Goal: Transaction & Acquisition: Purchase product/service

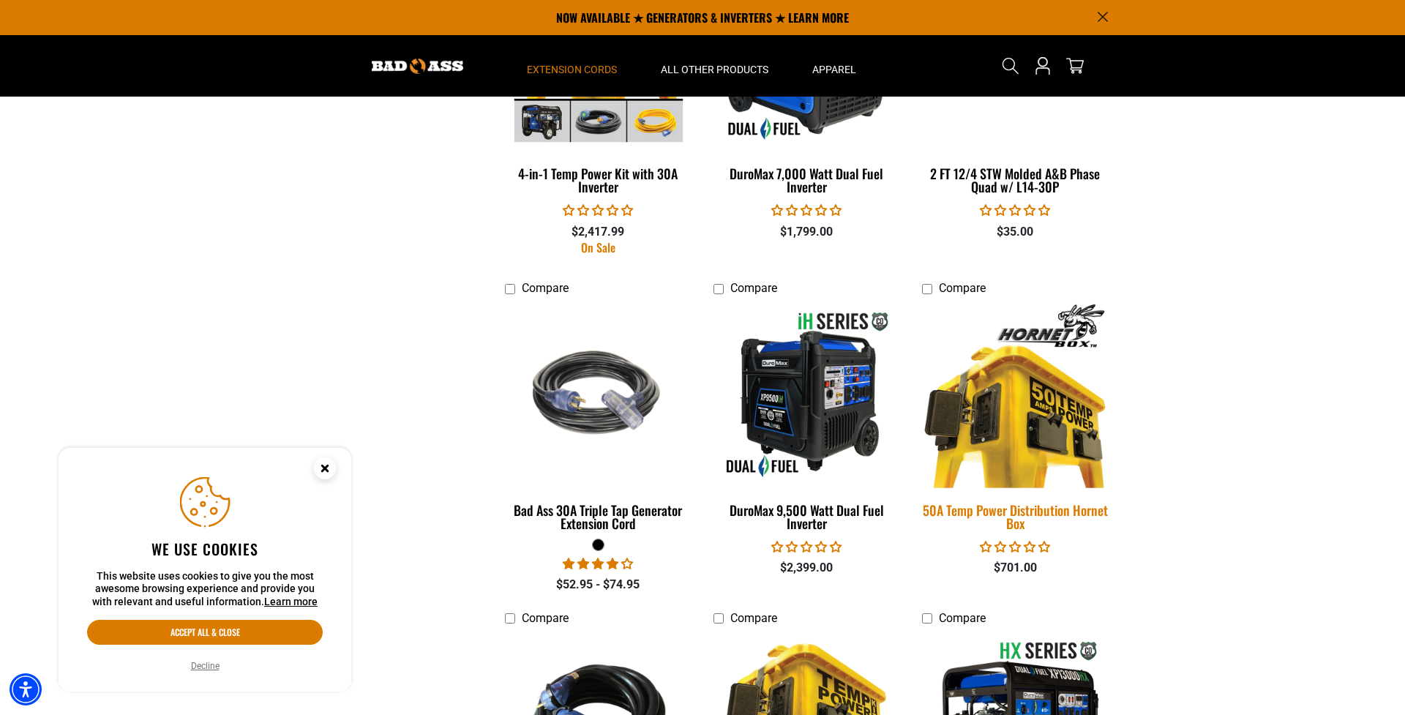
scroll to position [1872, 0]
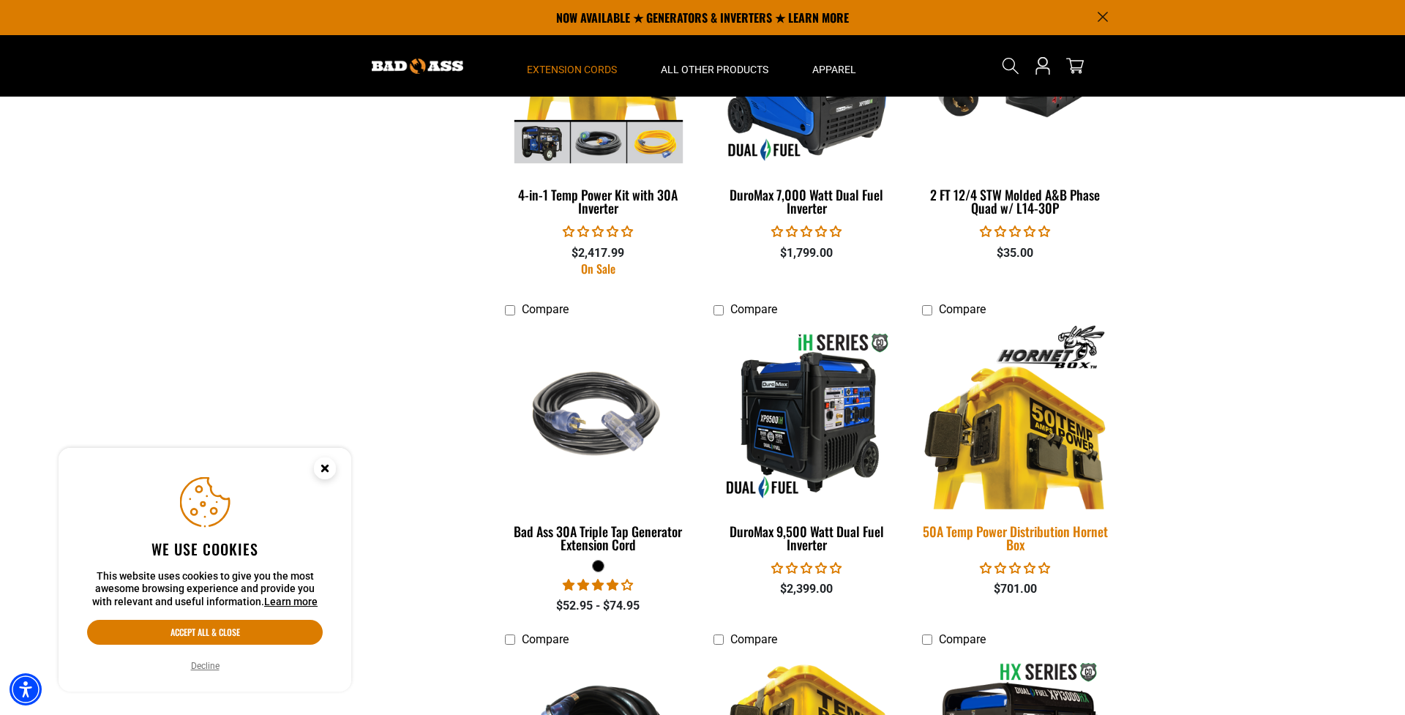
click at [1001, 402] on img at bounding box center [1014, 415] width 205 height 187
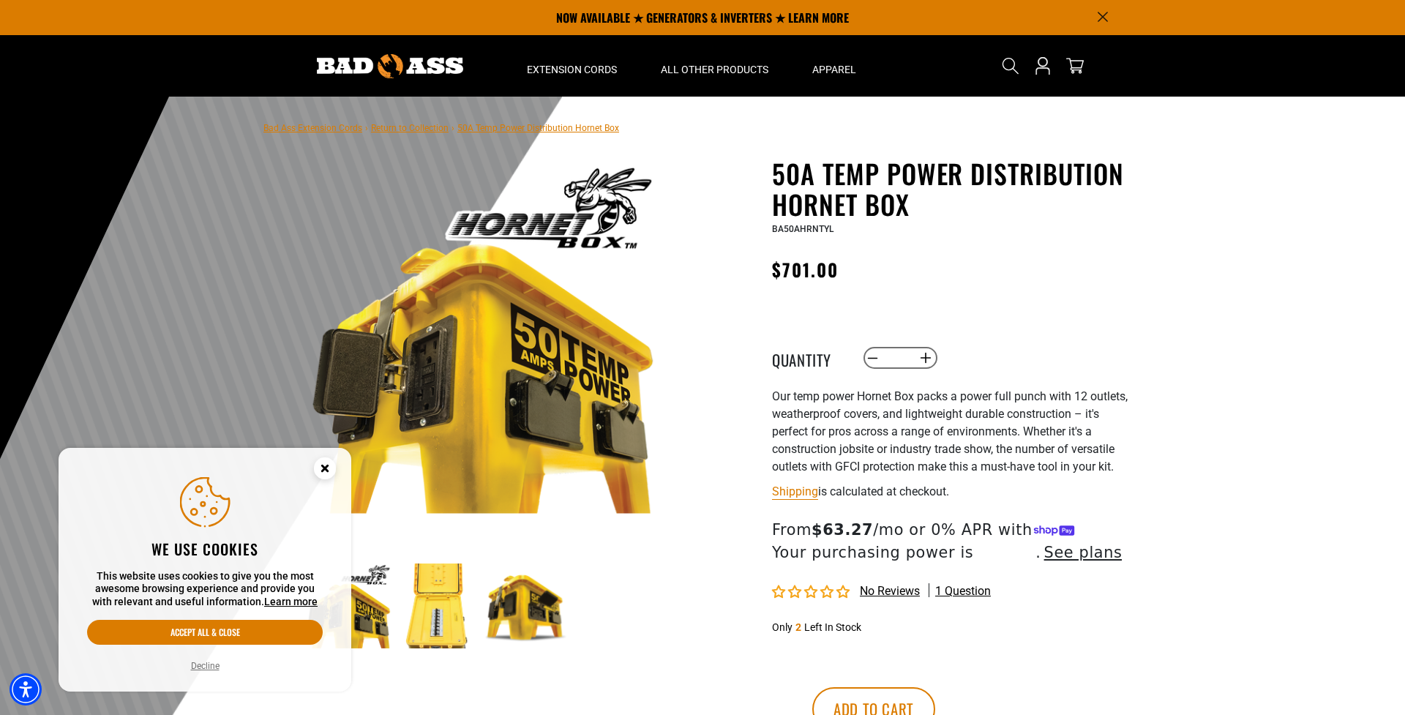
click at [446, 620] on img at bounding box center [437, 605] width 85 height 85
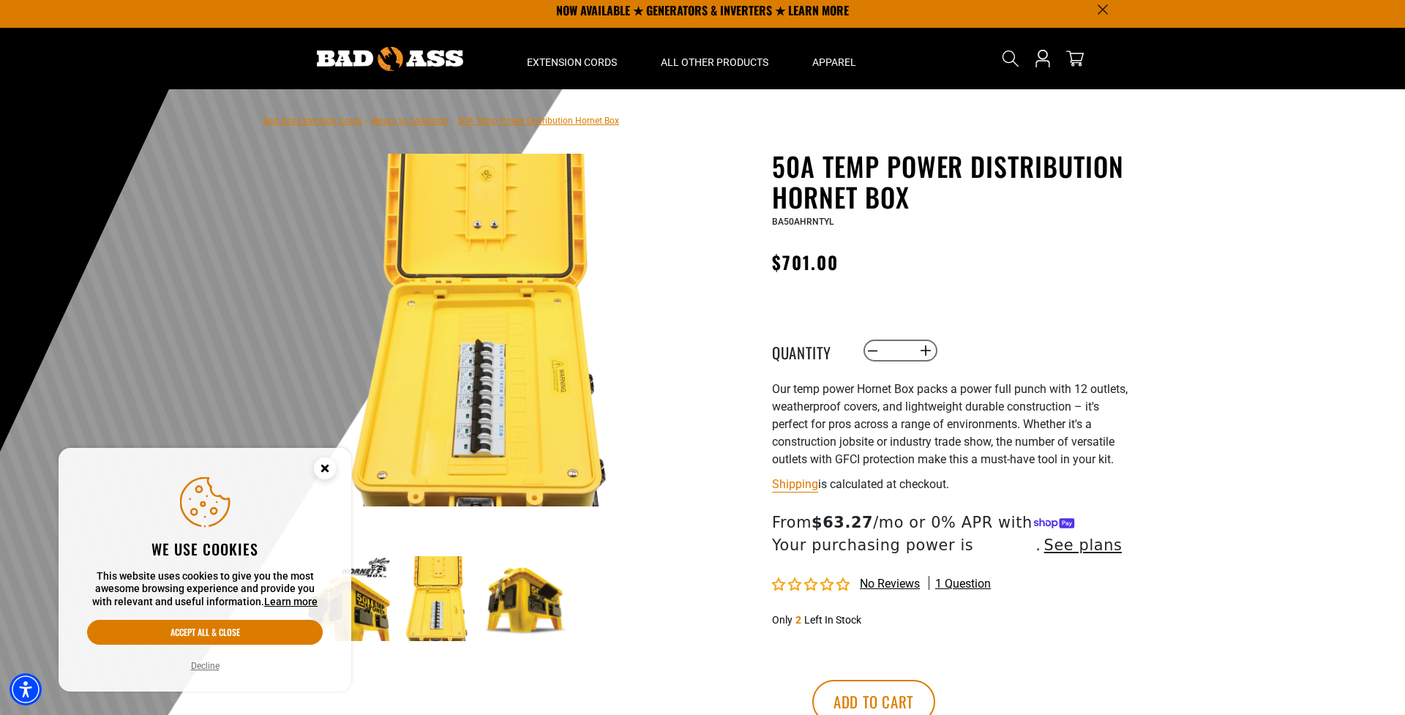
scroll to position [9, 0]
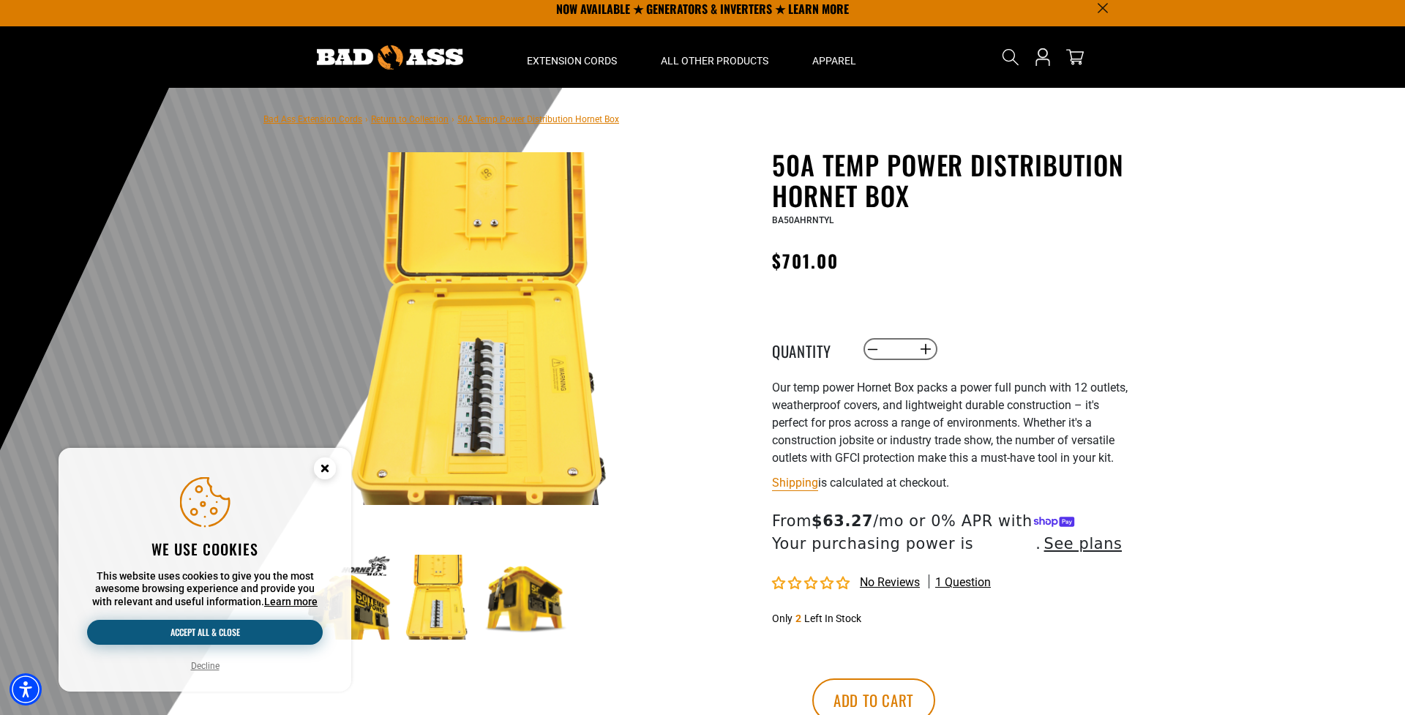
click at [262, 622] on button "Accept all & close" at bounding box center [205, 632] width 236 height 25
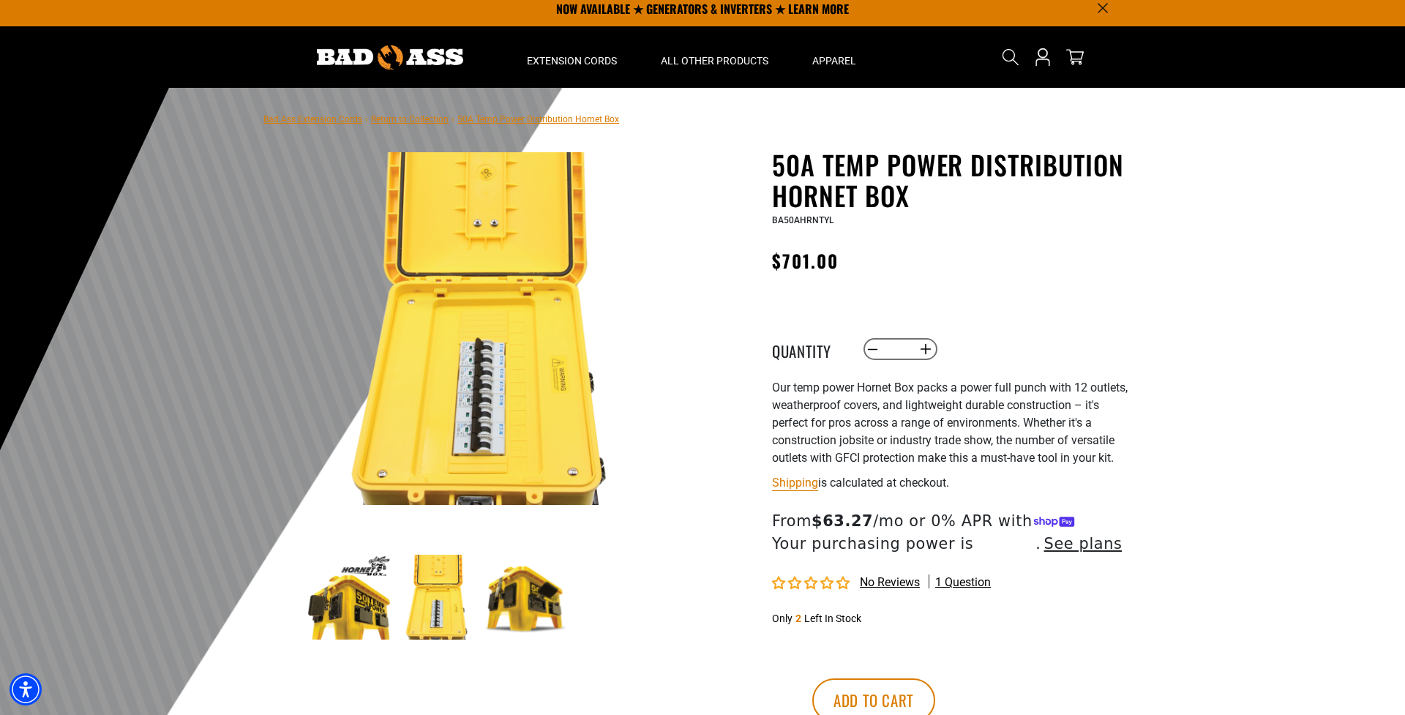
scroll to position [10, 0]
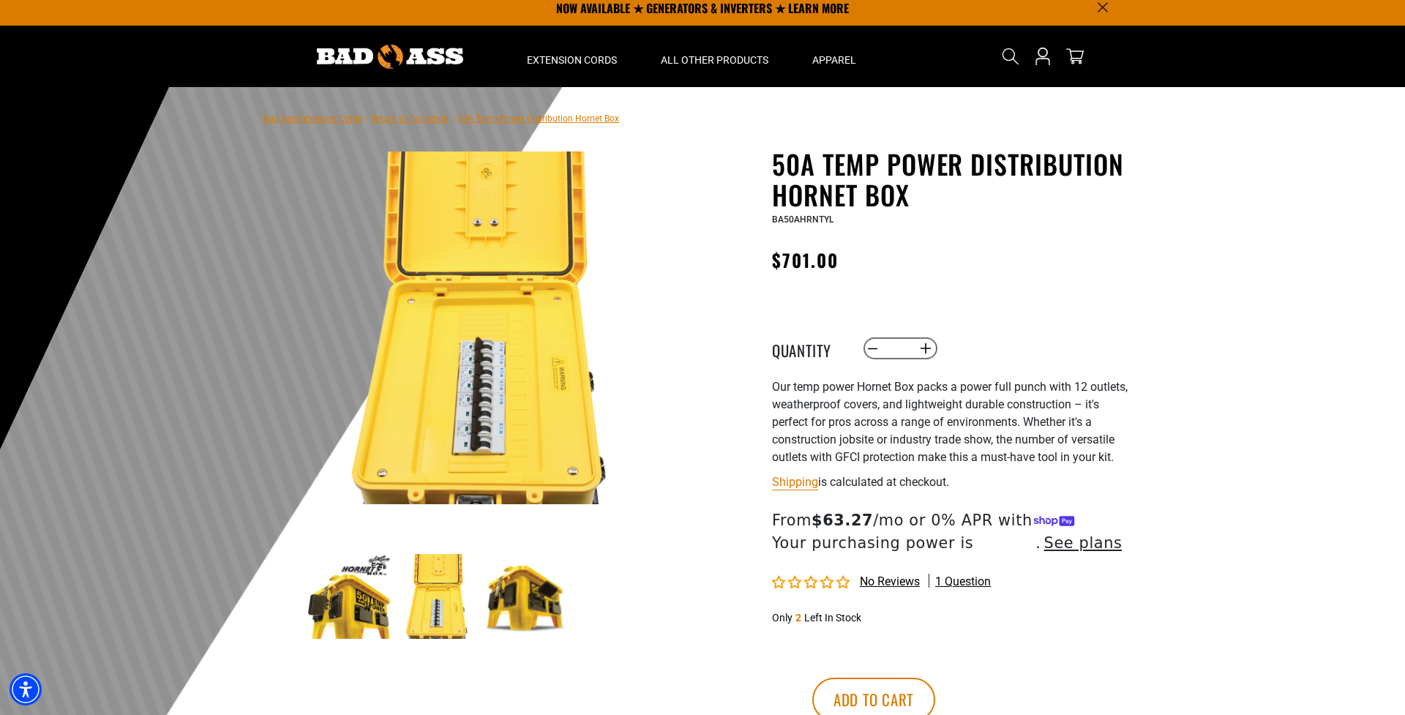
click at [354, 605] on img at bounding box center [349, 596] width 85 height 85
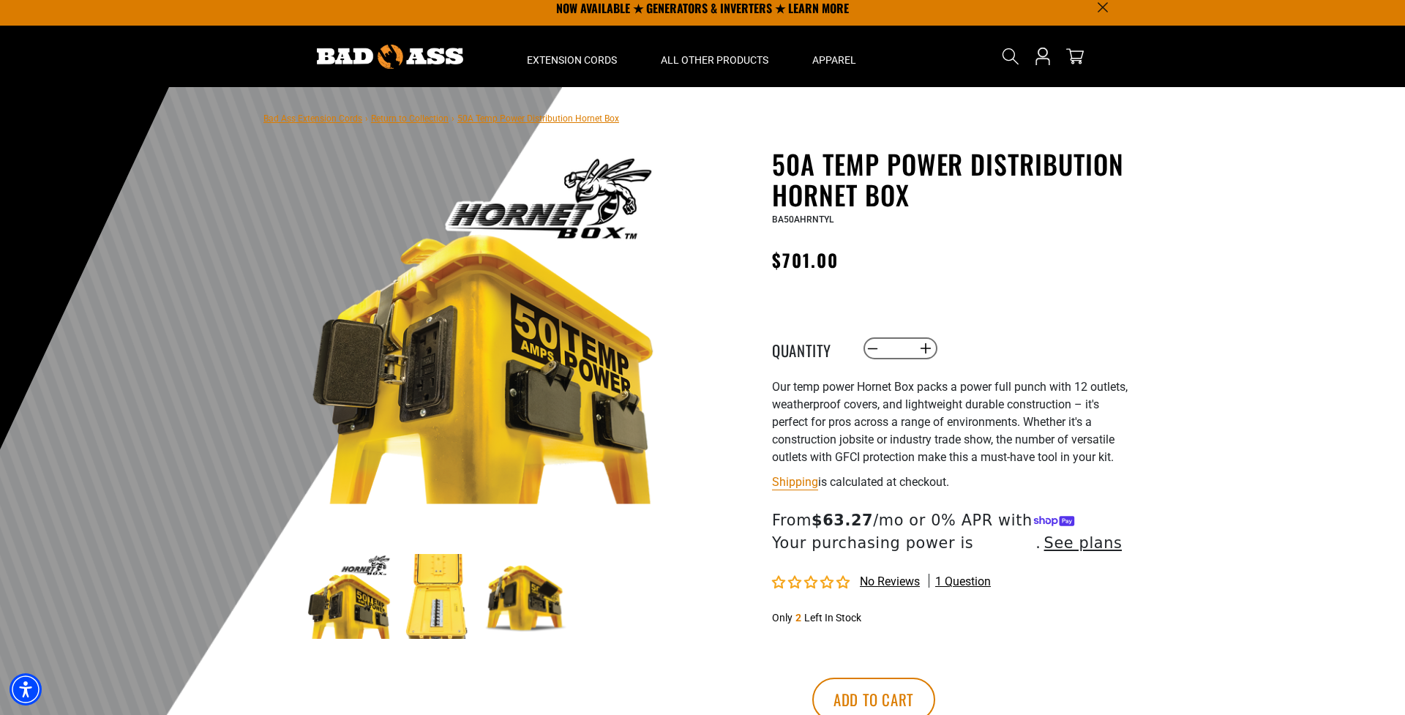
click at [440, 604] on img at bounding box center [437, 596] width 85 height 85
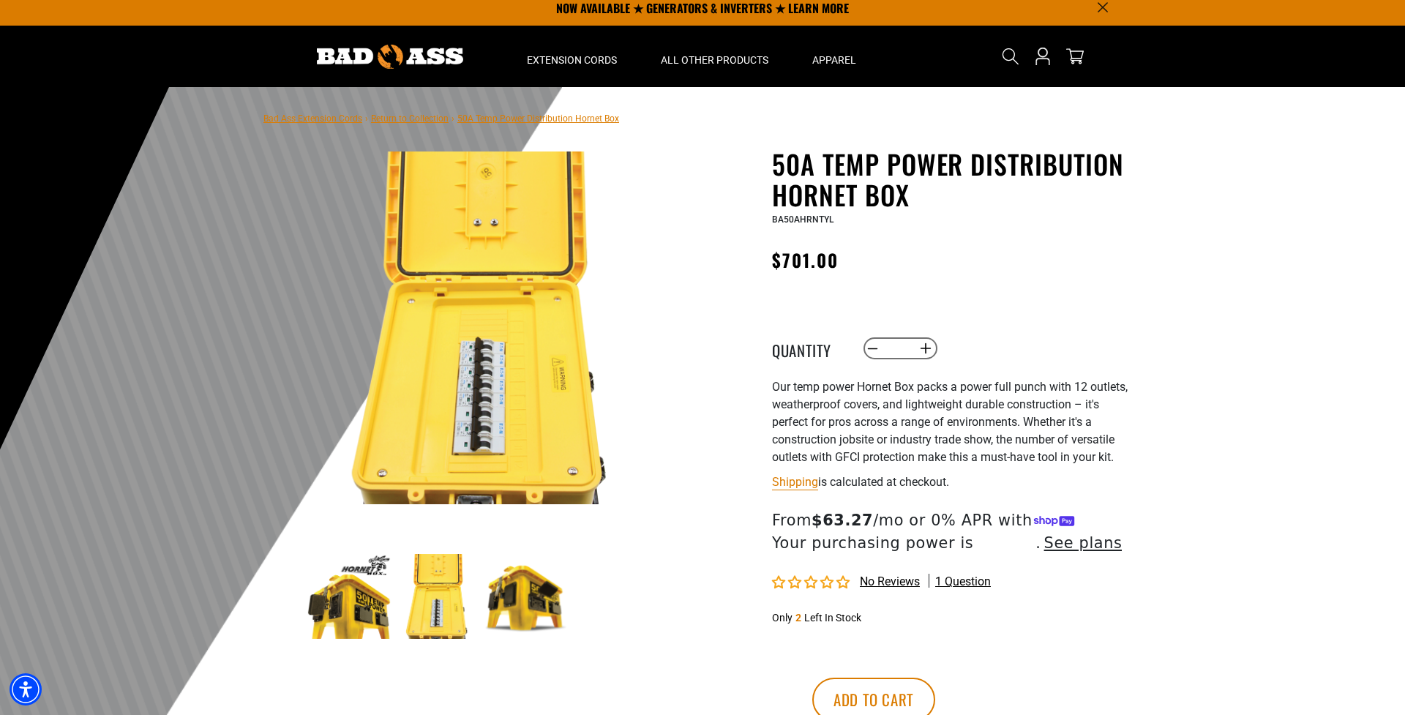
scroll to position [12, 0]
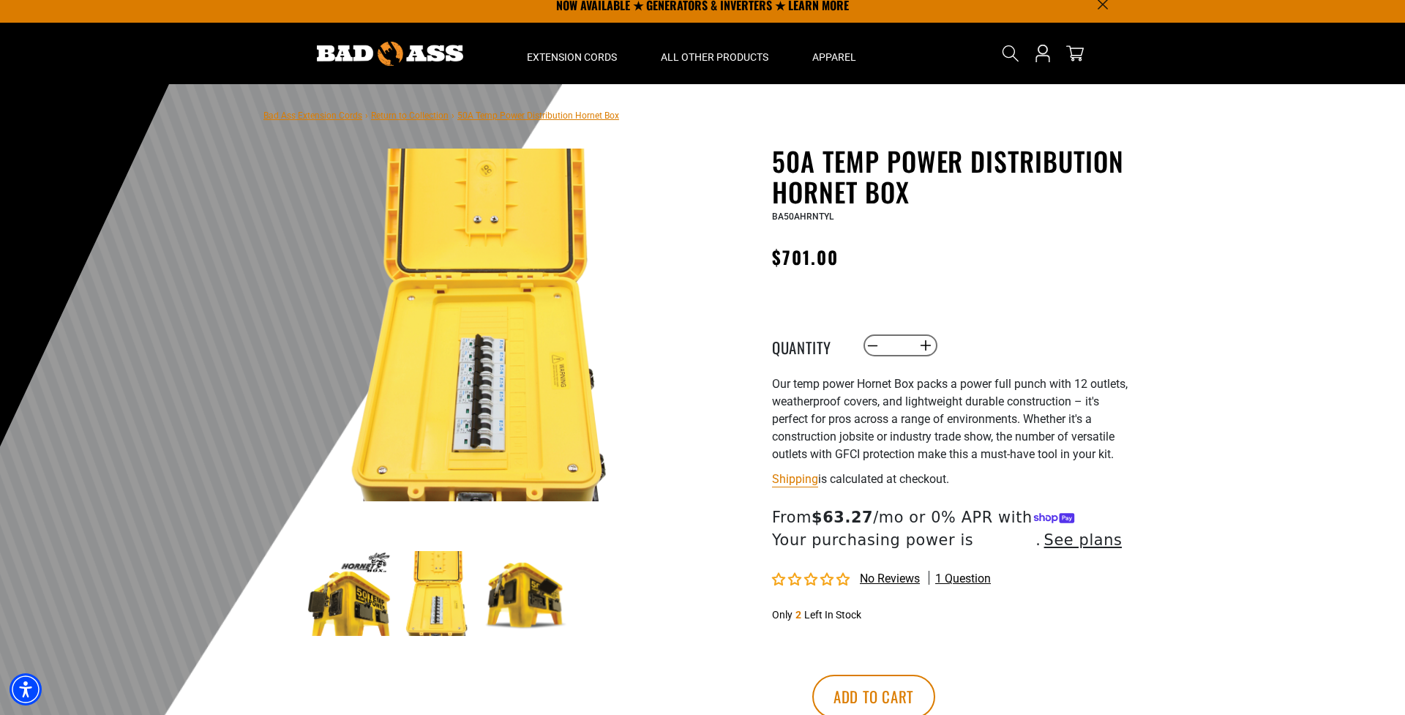
click at [488, 590] on img at bounding box center [526, 593] width 85 height 85
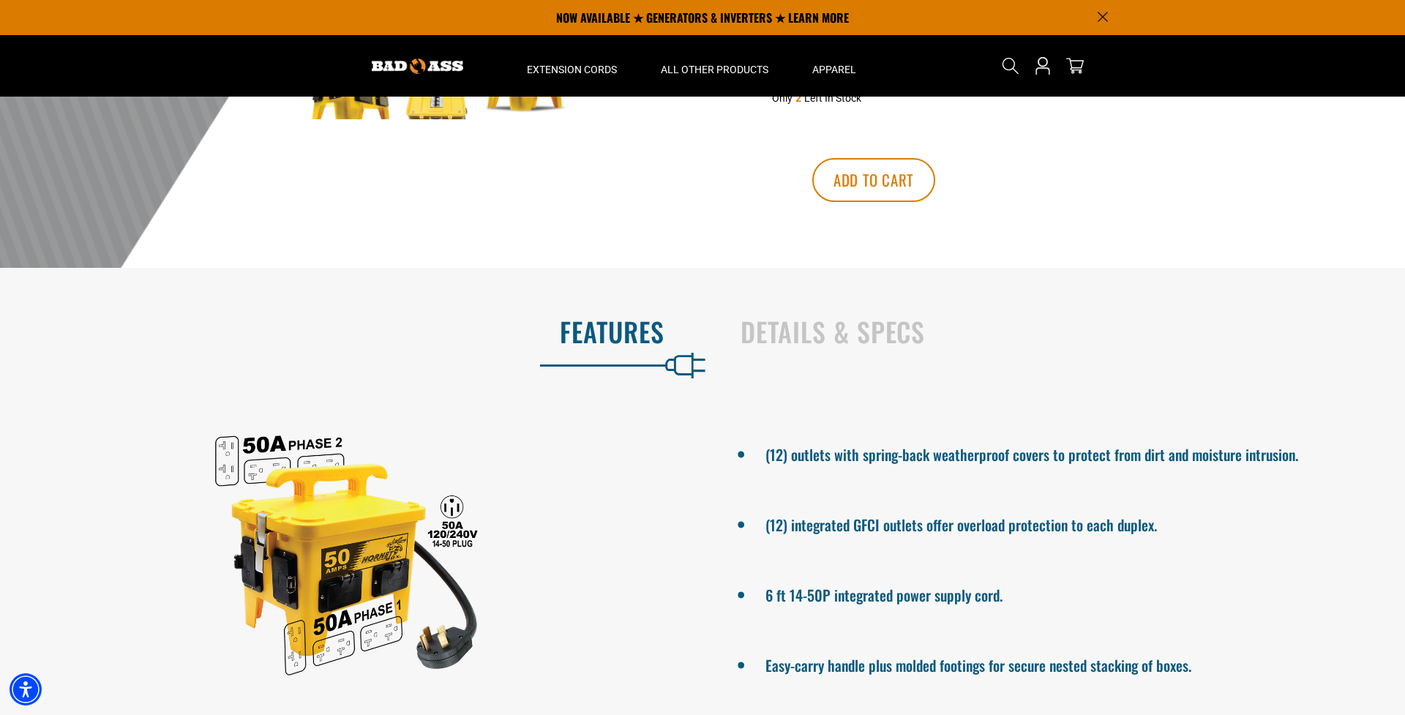
scroll to position [462, 0]
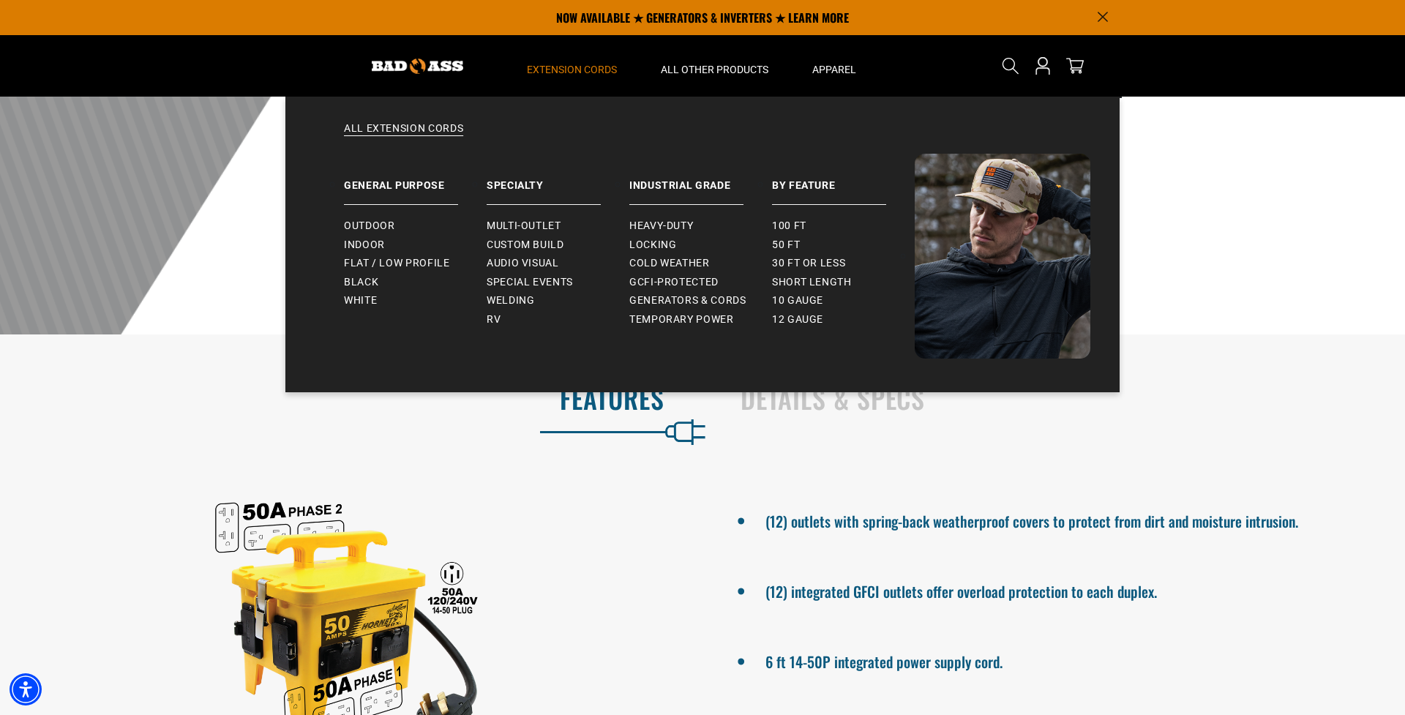
click at [579, 71] on span "Extension Cords" at bounding box center [572, 69] width 90 height 13
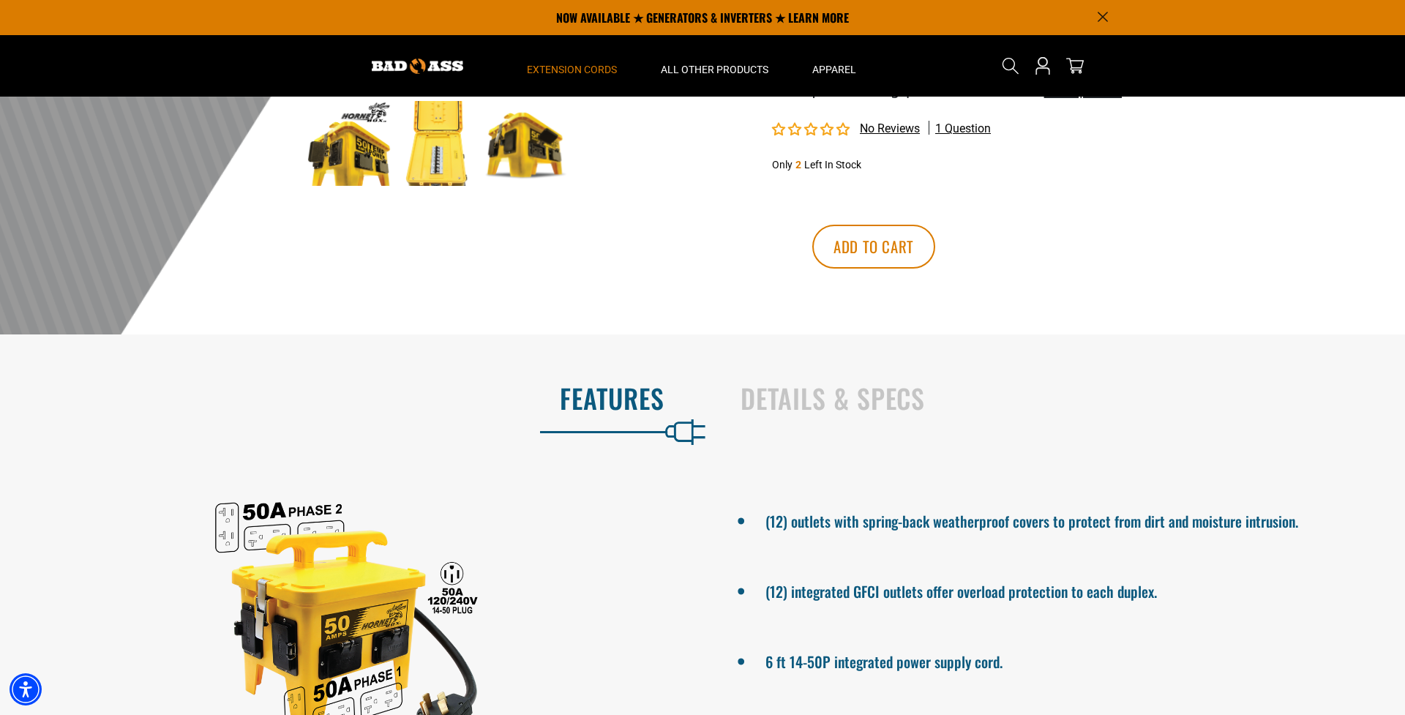
click at [579, 71] on span "Extension Cords" at bounding box center [572, 69] width 90 height 13
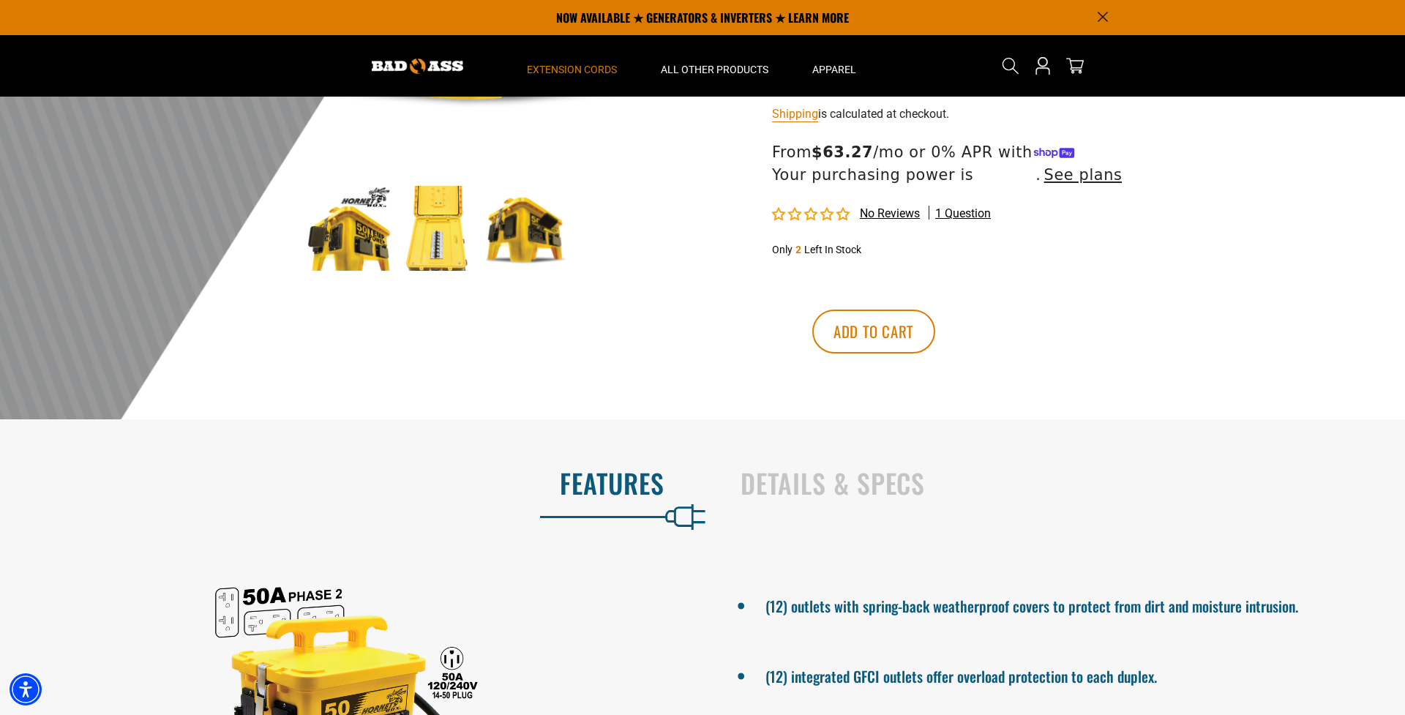
scroll to position [368, 0]
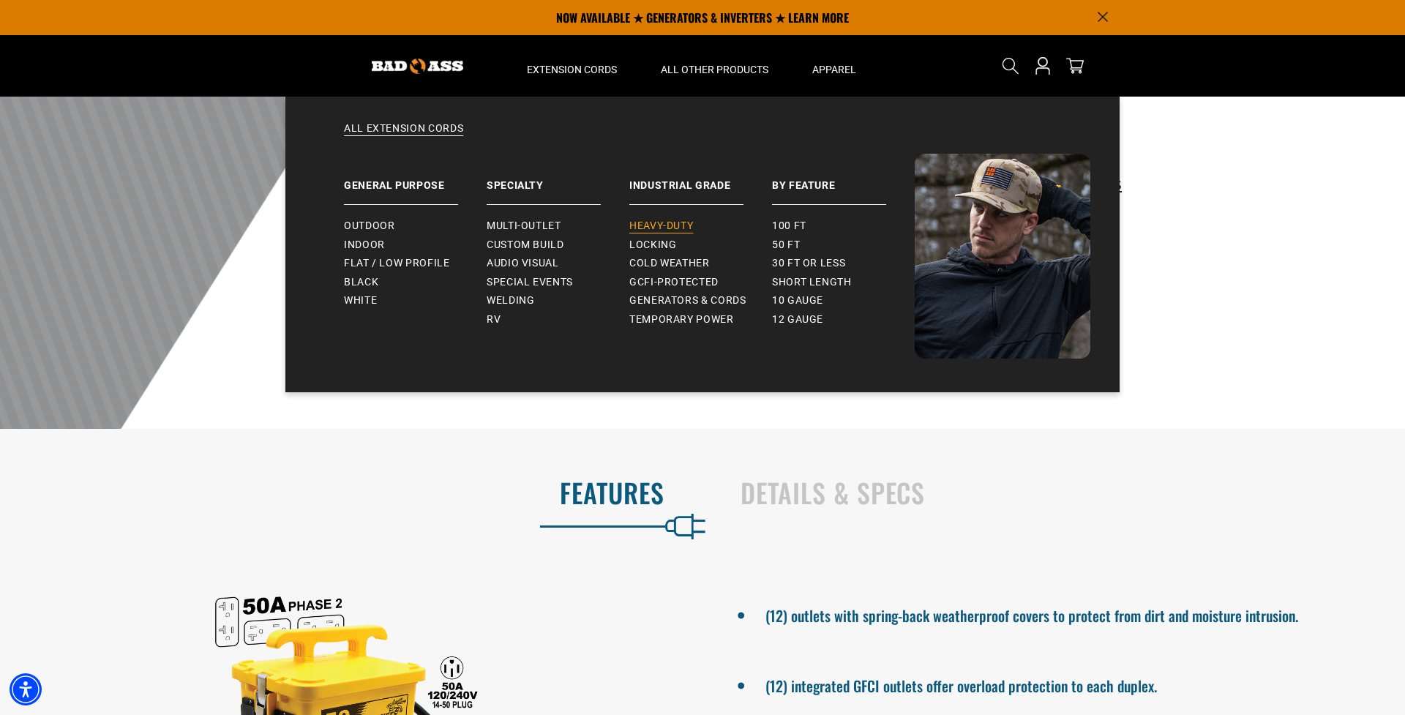
click at [667, 222] on span "Heavy-Duty" at bounding box center [661, 226] width 64 height 13
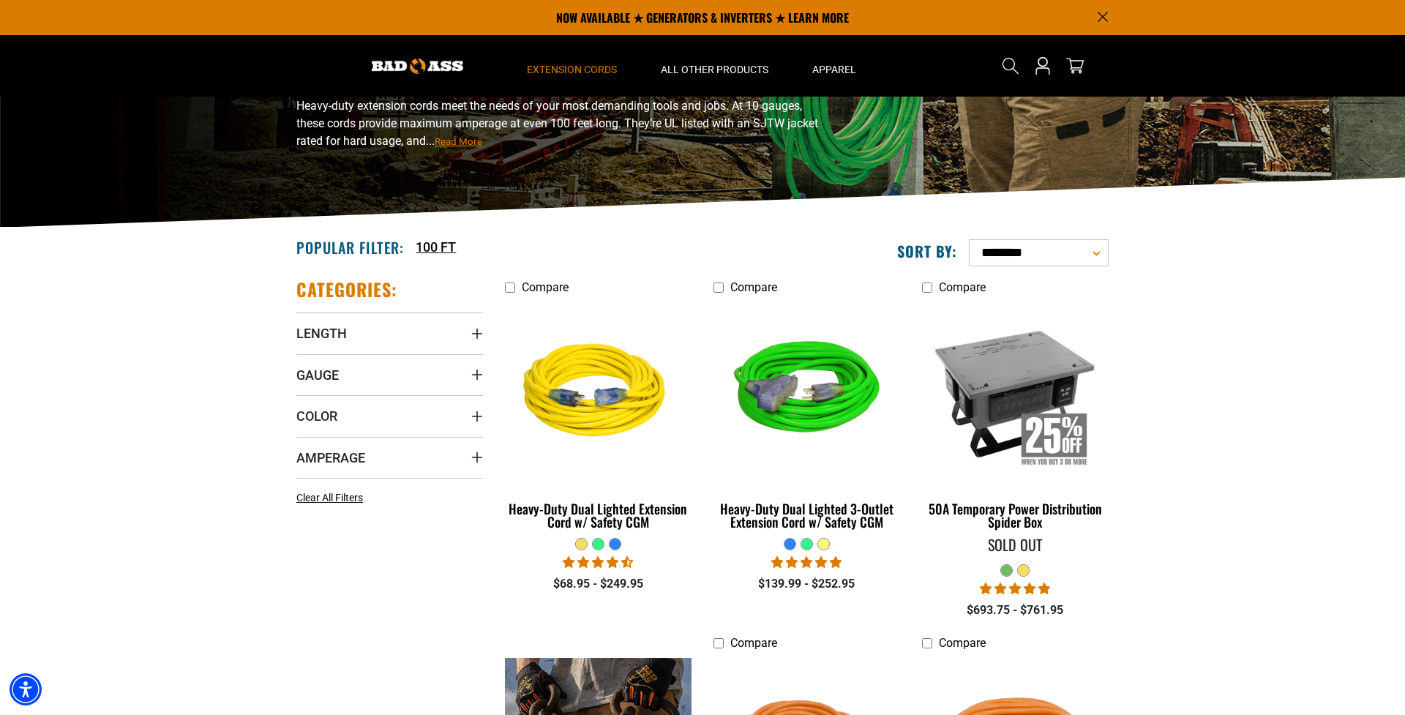
scroll to position [143, 0]
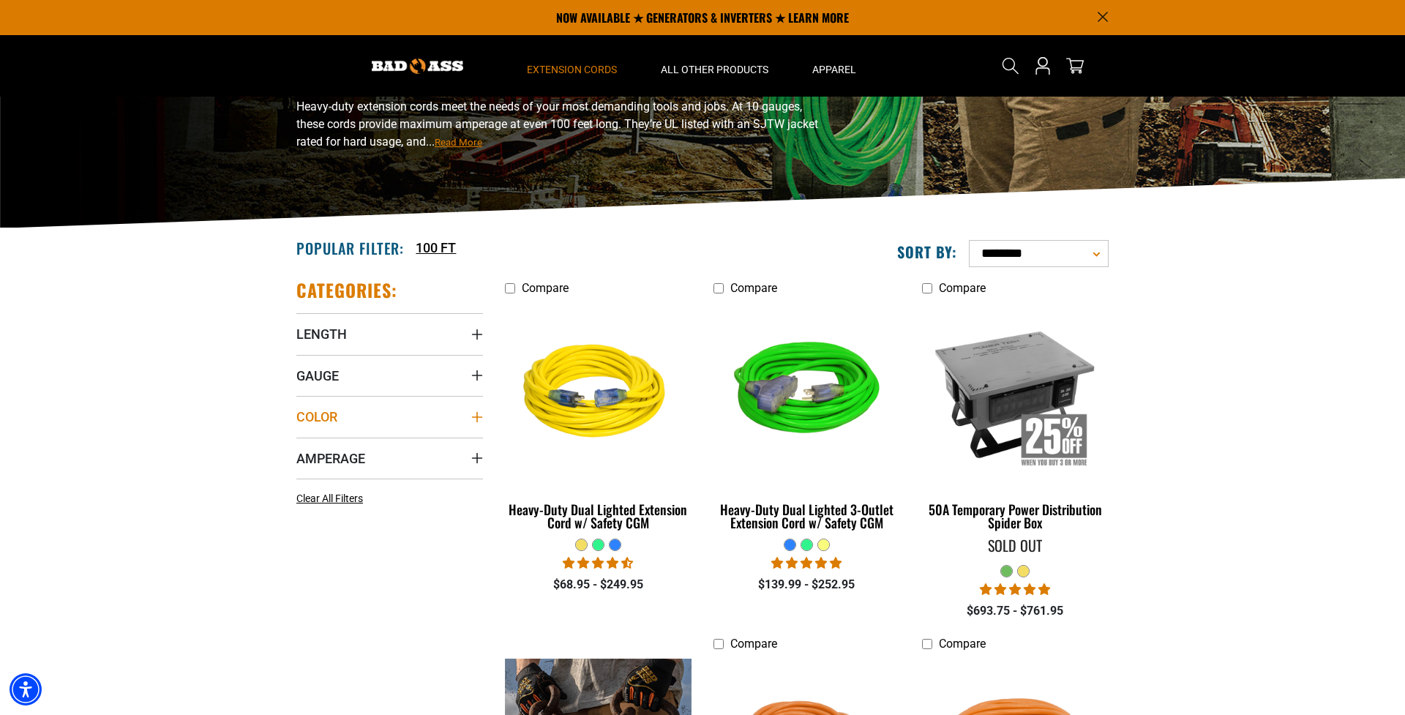
click at [326, 409] on span "Color" at bounding box center [316, 416] width 41 height 17
click at [393, 444] on icon at bounding box center [396, 447] width 12 height 19
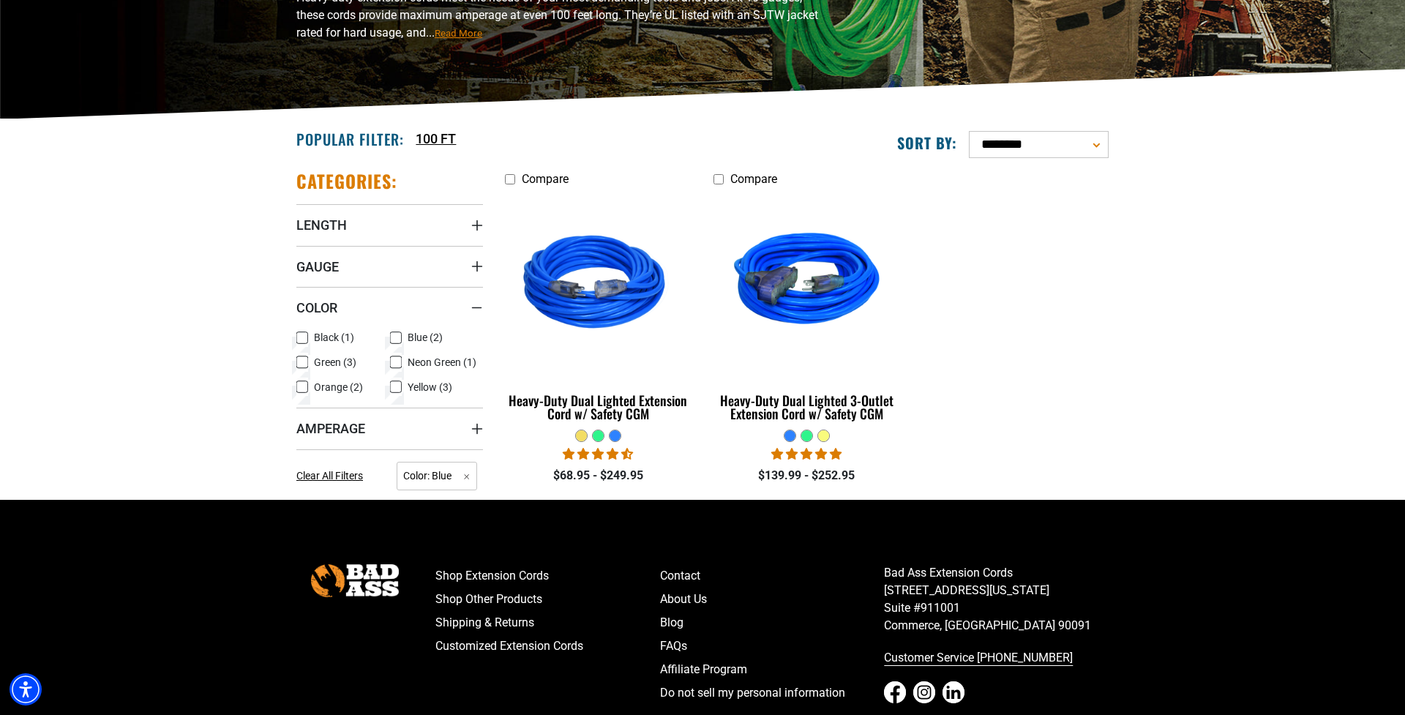
scroll to position [252, 0]
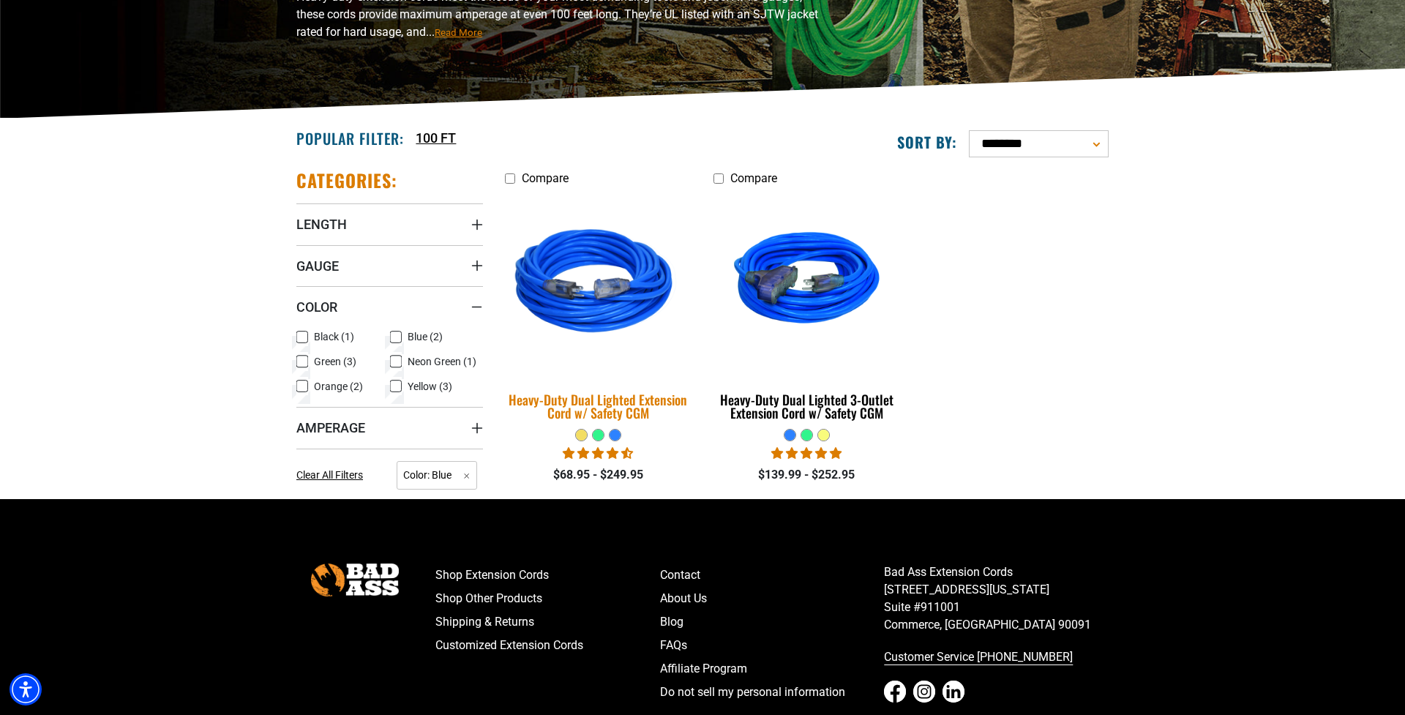
click at [576, 315] on img at bounding box center [598, 283] width 205 height 187
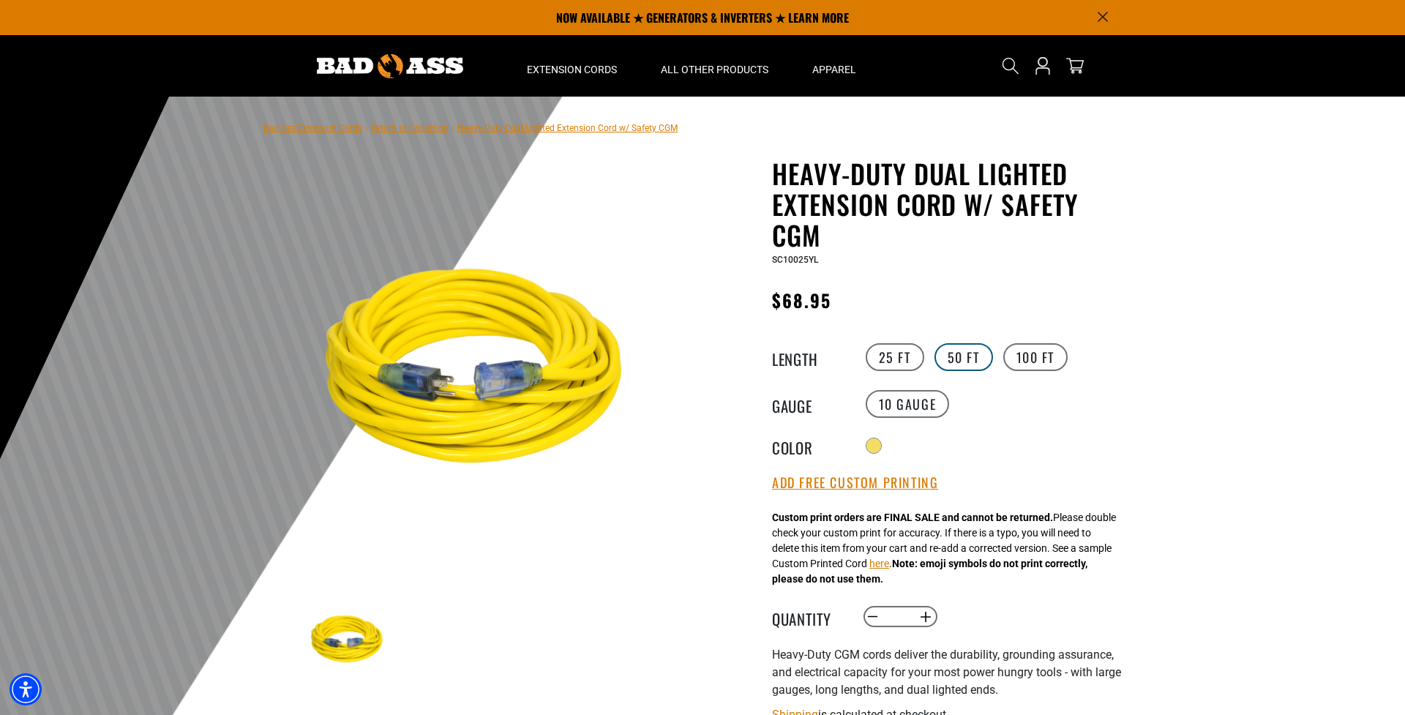
click at [958, 353] on label "50 FT" at bounding box center [963, 357] width 59 height 28
click at [1005, 352] on label "100 FT" at bounding box center [1035, 357] width 65 height 28
click at [900, 356] on label "25 FT" at bounding box center [895, 357] width 59 height 28
click at [966, 356] on label "50 FT" at bounding box center [963, 357] width 59 height 28
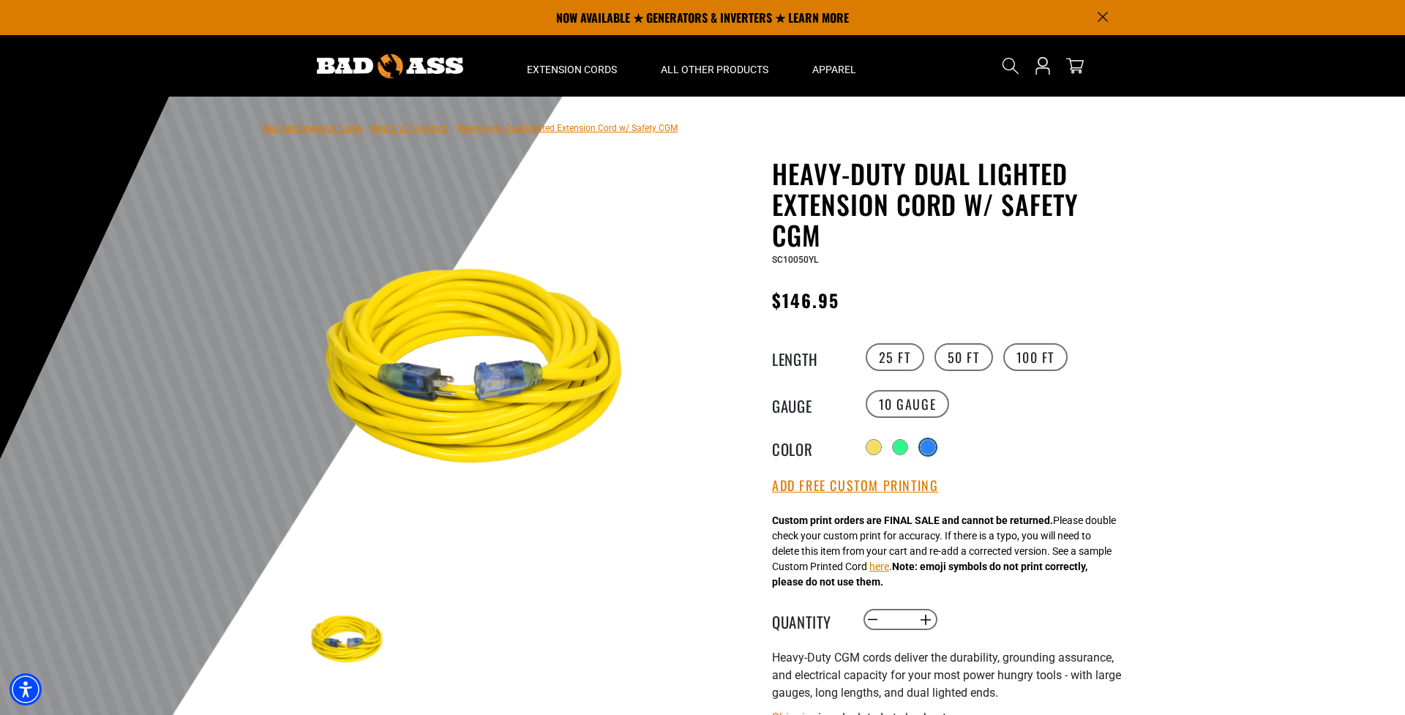
click at [929, 444] on div at bounding box center [927, 447] width 15 height 15
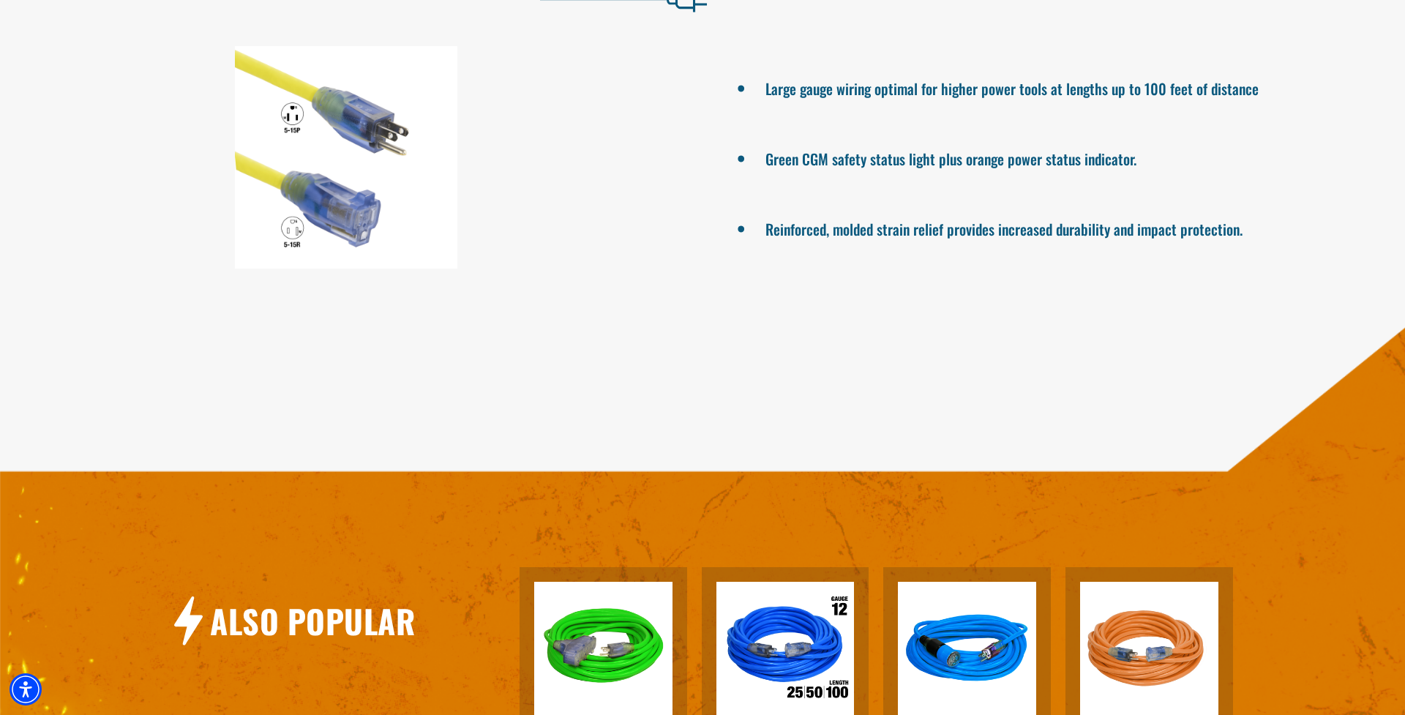
scroll to position [1190, 0]
